Goal: Task Accomplishment & Management: Manage account settings

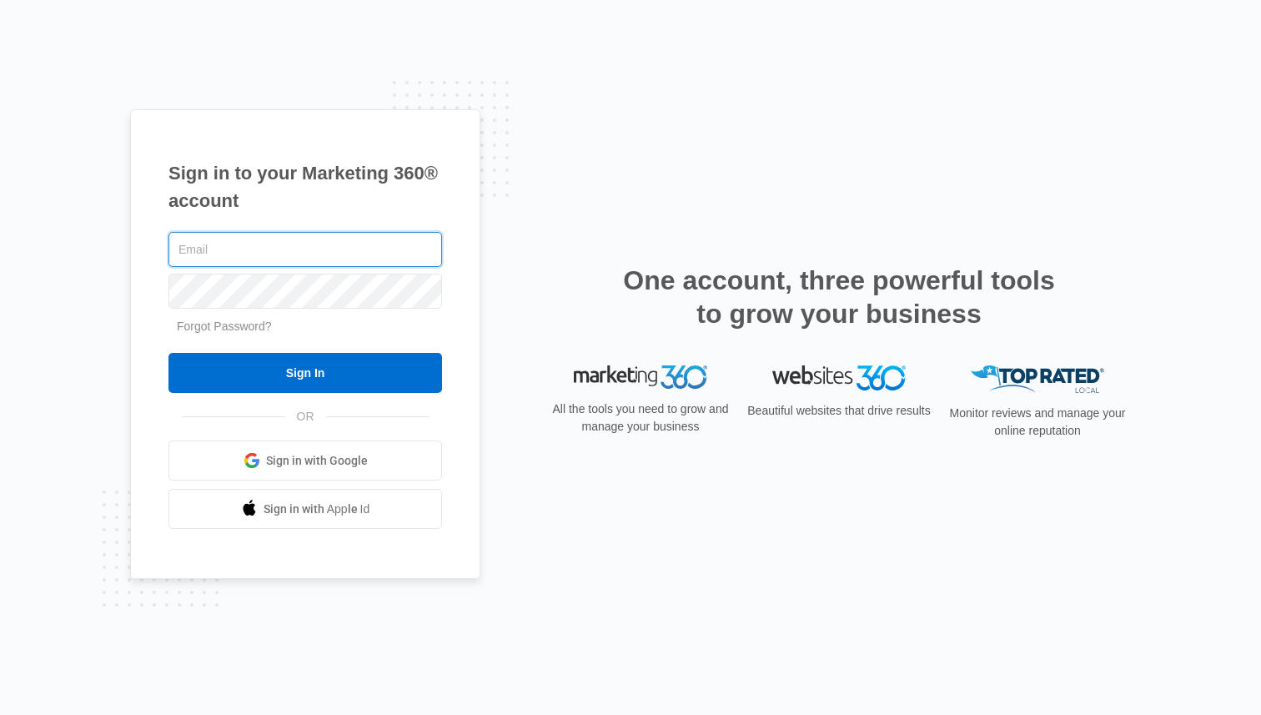
paste input "[EMAIL_ADDRESS][DOMAIN_NAME]"
type input "[EMAIL_ADDRESS][DOMAIN_NAME]"
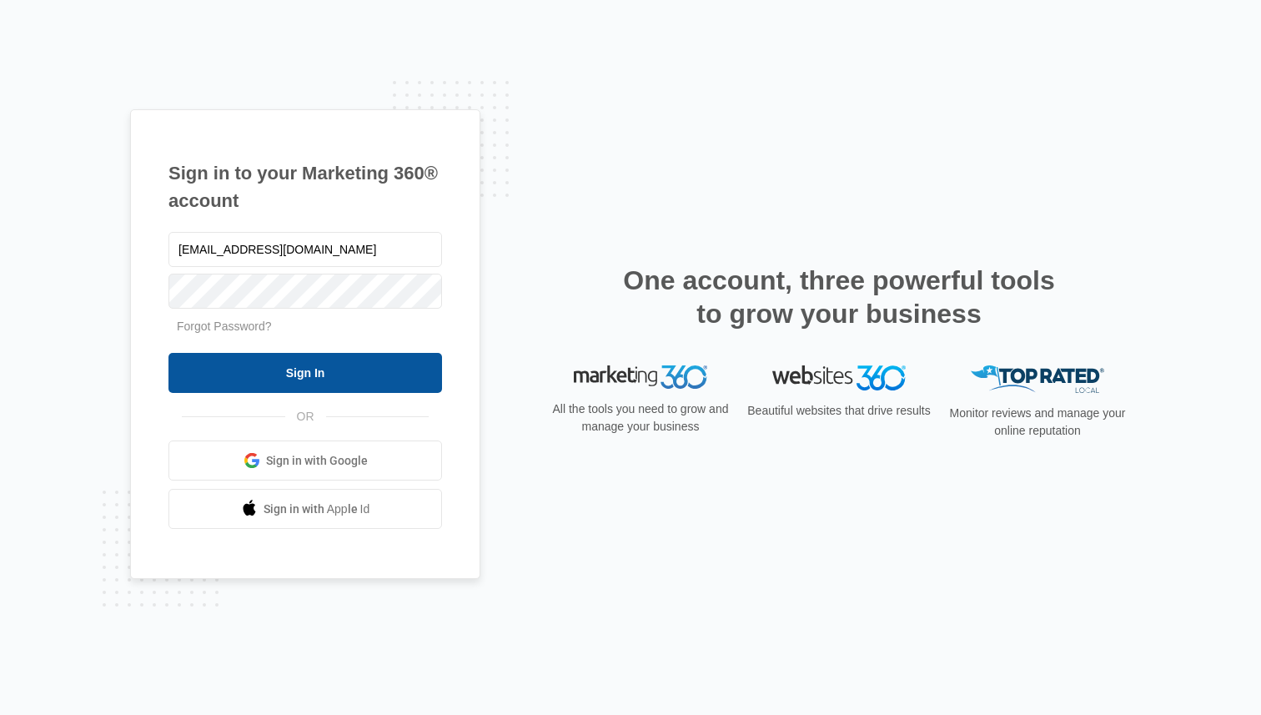
click at [326, 375] on input "Sign In" at bounding box center [304, 373] width 273 height 40
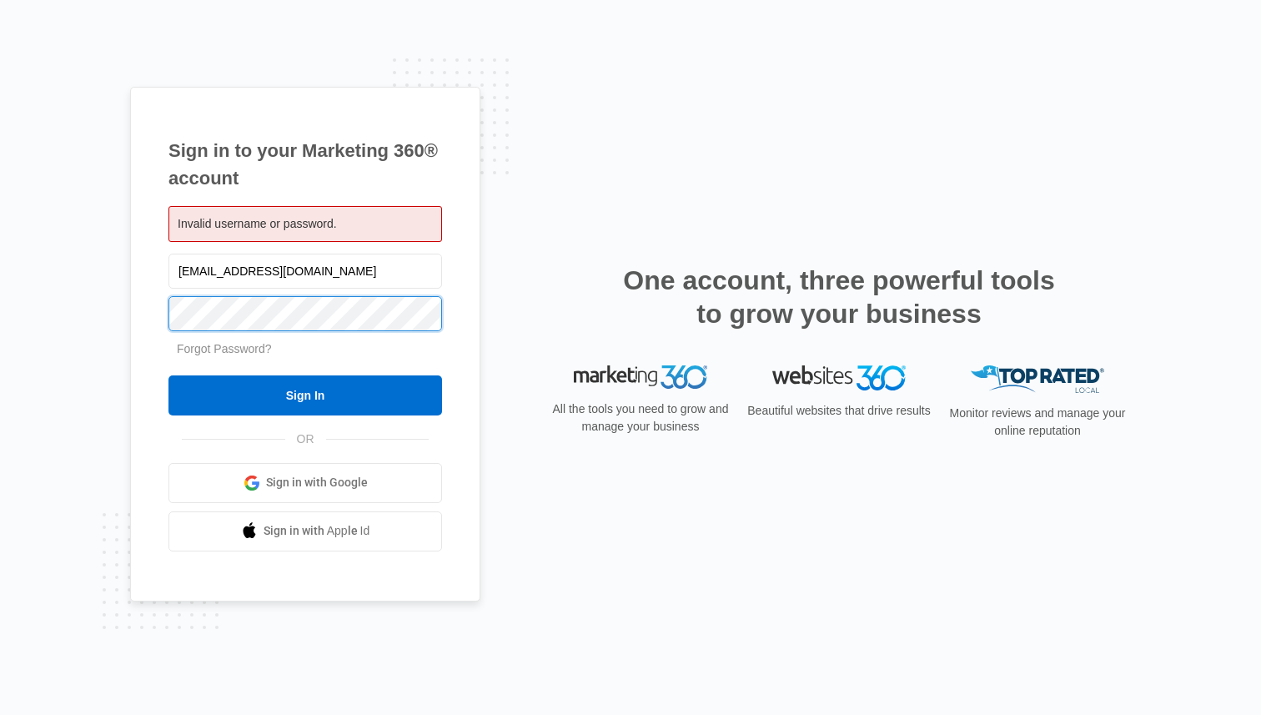
click at [168, 375] on input "Sign In" at bounding box center [304, 395] width 273 height 40
type input "[EMAIL_ADDRESS][DOMAIN_NAME]"
click at [383, 331] on div at bounding box center [304, 313] width 273 height 42
click at [372, 278] on input "[EMAIL_ADDRESS][DOMAIN_NAME]" at bounding box center [304, 270] width 273 height 35
click at [369, 271] on input "[EMAIL_ADDRESS][DOMAIN_NAME]" at bounding box center [304, 270] width 273 height 35
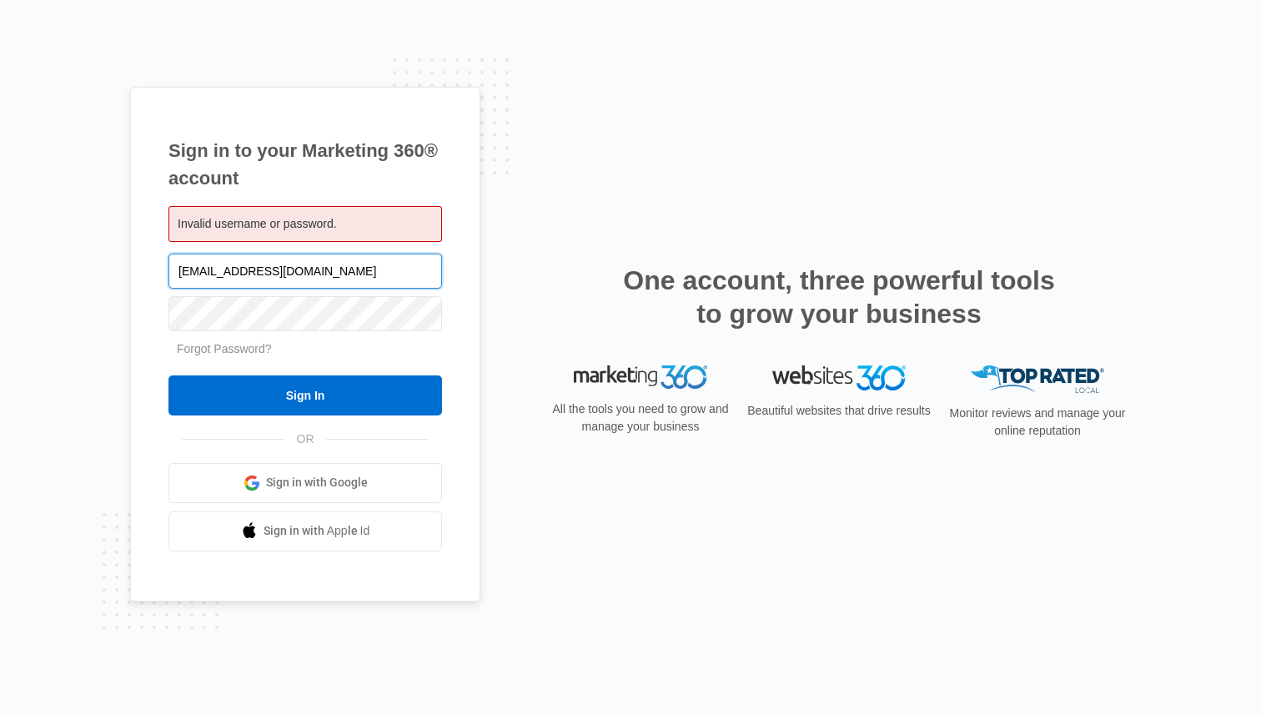
click at [369, 271] on input "[EMAIL_ADDRESS][DOMAIN_NAME]" at bounding box center [304, 270] width 273 height 35
paste input "ebloommllc88@gmail."
click at [458, 258] on div "Sign in to your Marketing 360® account Invalid username or password. ebloommllc…" at bounding box center [305, 344] width 350 height 514
click at [398, 267] on input "ebloommllc88@gmail." at bounding box center [304, 270] width 273 height 35
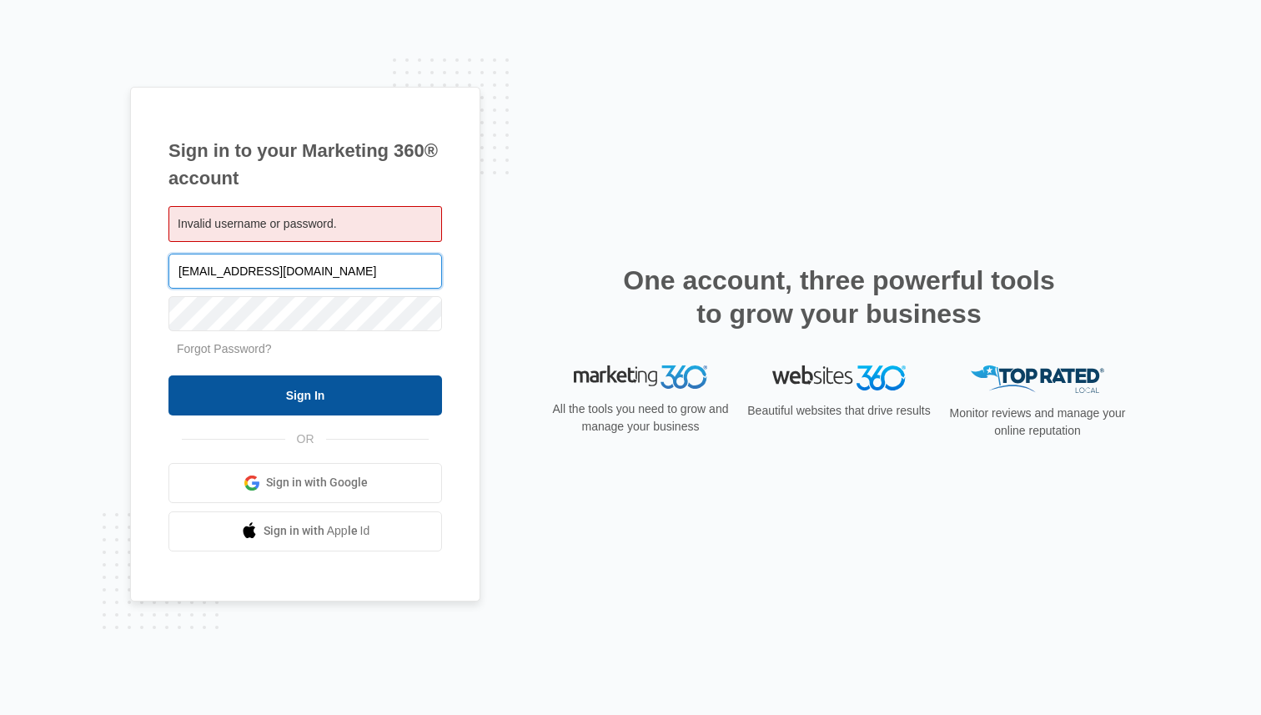
type input "[EMAIL_ADDRESS][DOMAIN_NAME]"
click at [431, 401] on input "Sign In" at bounding box center [304, 395] width 273 height 40
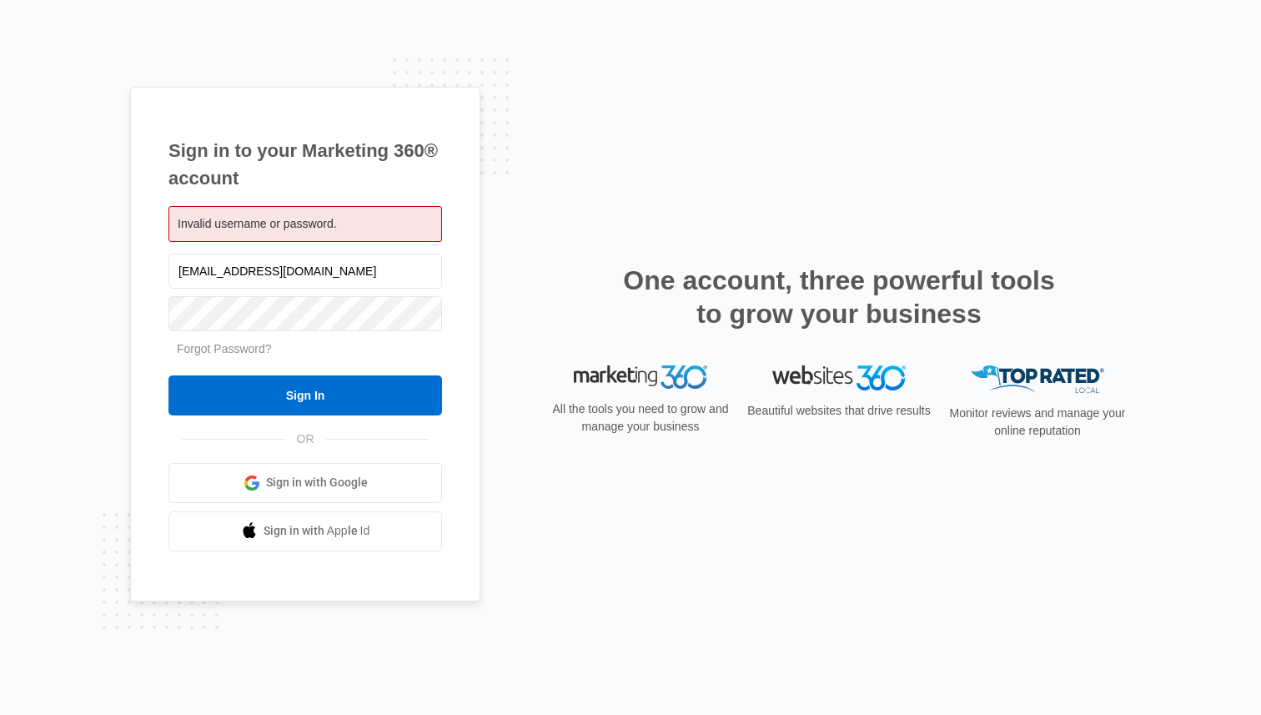
click at [533, 218] on div "Sign in to your Marketing 360® account Invalid username or password. ebloommllc…" at bounding box center [630, 357] width 1001 height 541
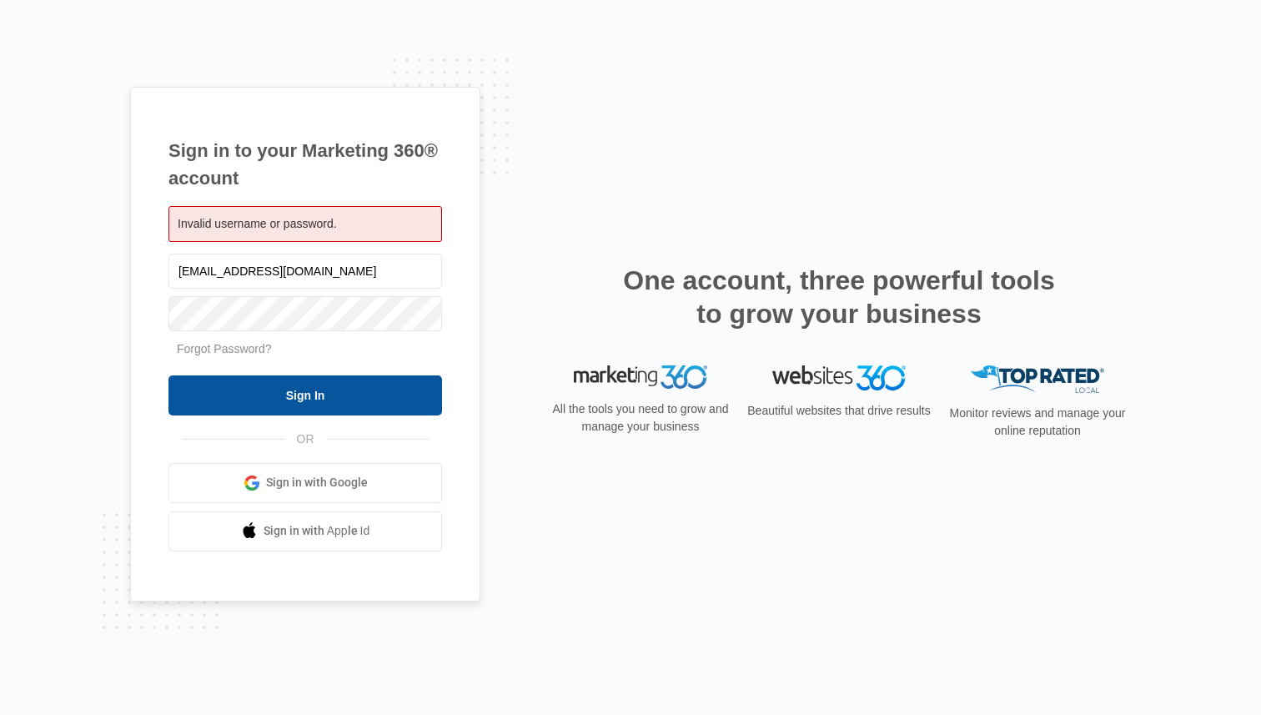
click at [318, 404] on input "Sign In" at bounding box center [304, 395] width 273 height 40
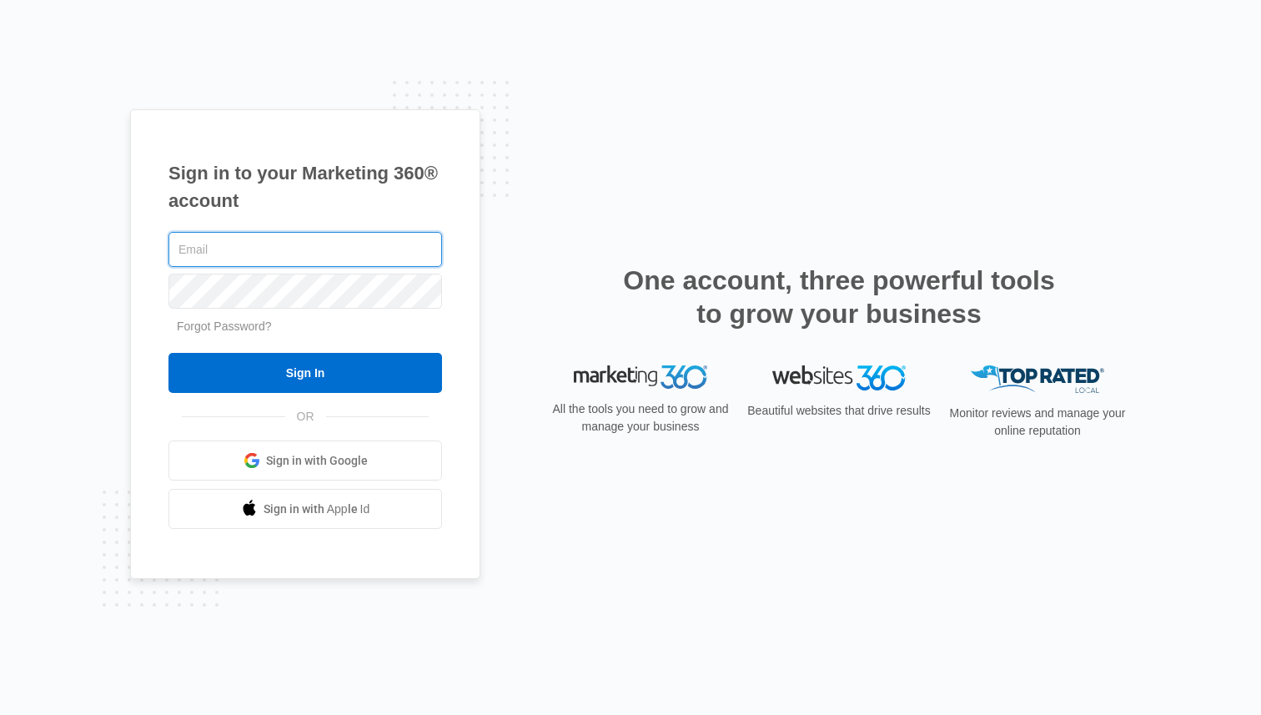
type input "[EMAIL_ADDRESS][DOMAIN_NAME]"
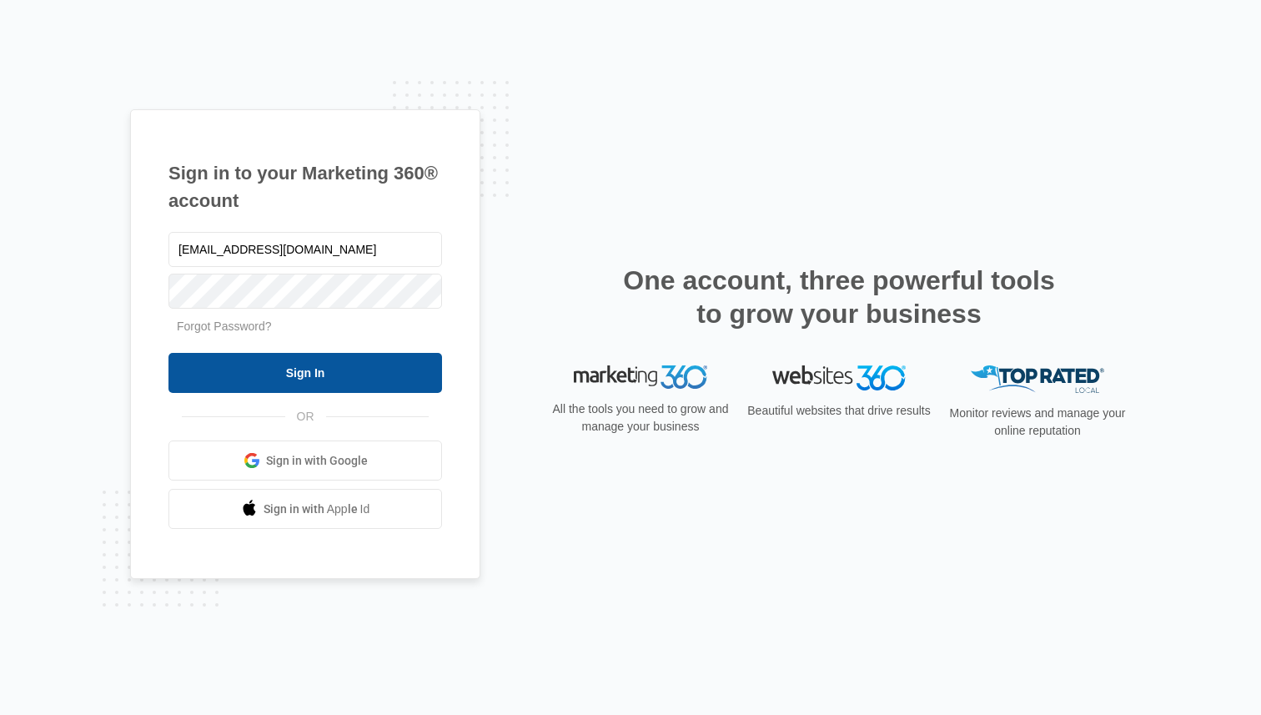
click at [394, 380] on input "Sign In" at bounding box center [304, 373] width 273 height 40
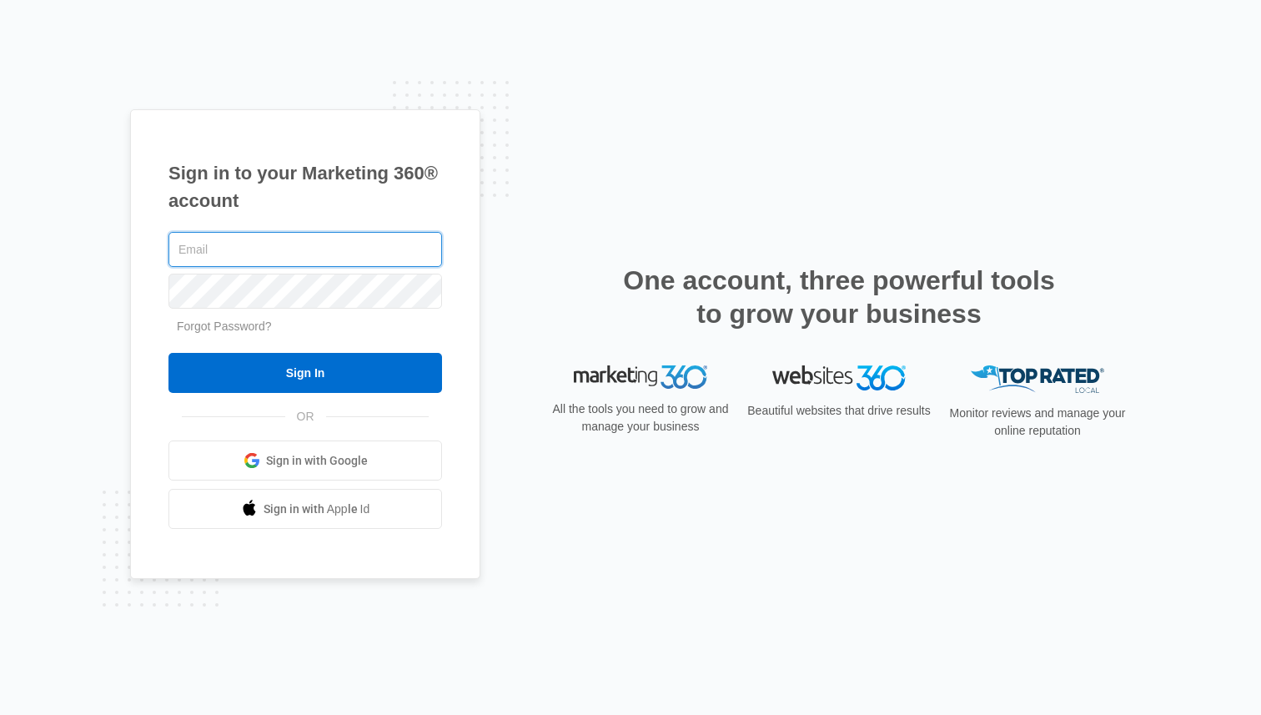
type input "[EMAIL_ADDRESS][DOMAIN_NAME]"
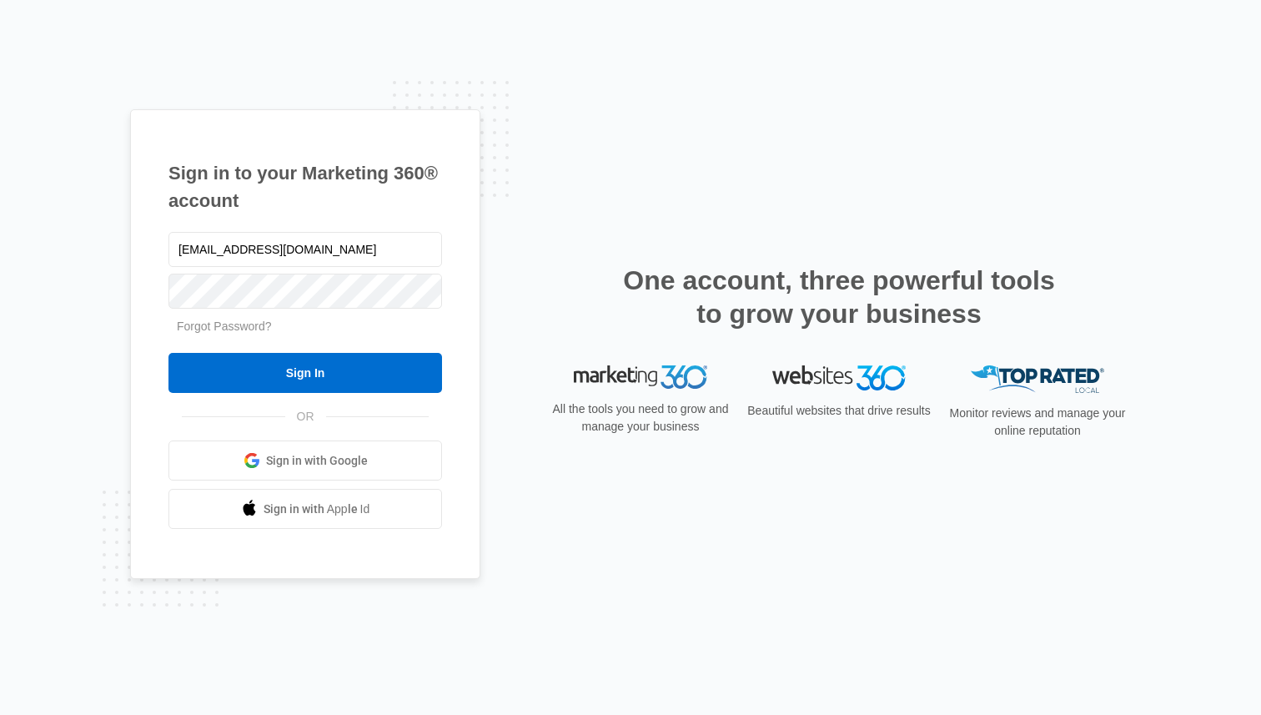
click at [168, 353] on input "Sign In" at bounding box center [304, 373] width 273 height 40
